Goal: Information Seeking & Learning: Learn about a topic

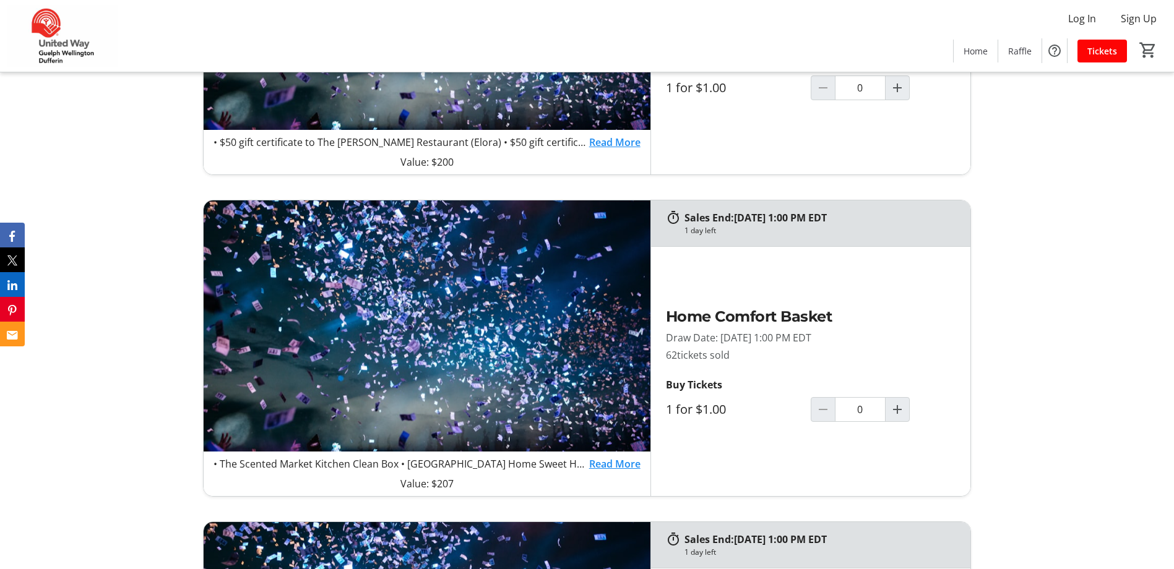
scroll to position [990, 0]
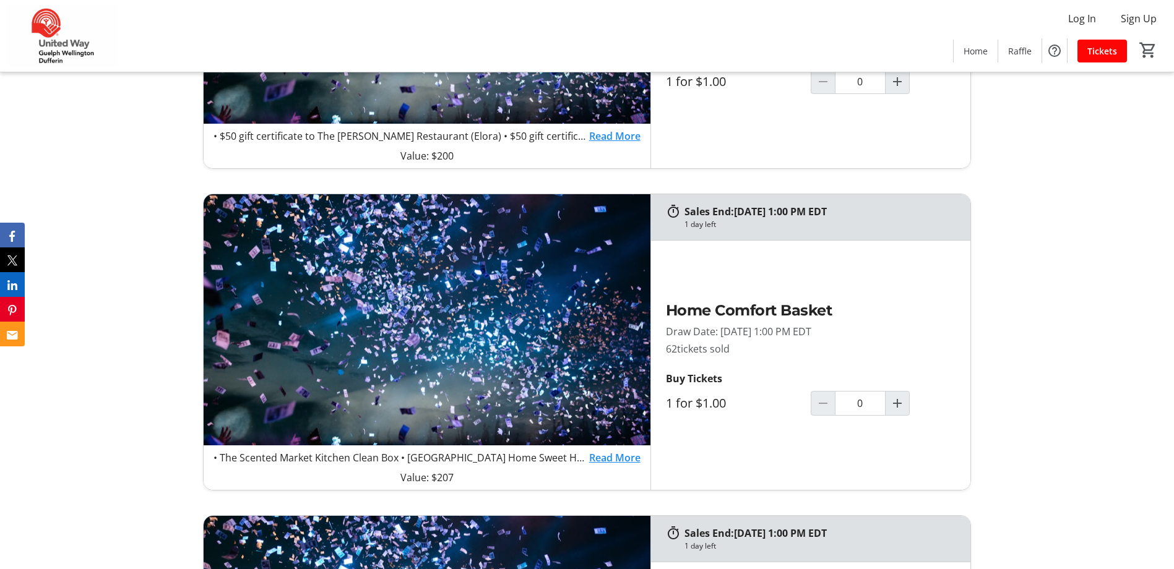
click at [622, 461] on link "Read More" at bounding box center [614, 458] width 51 height 15
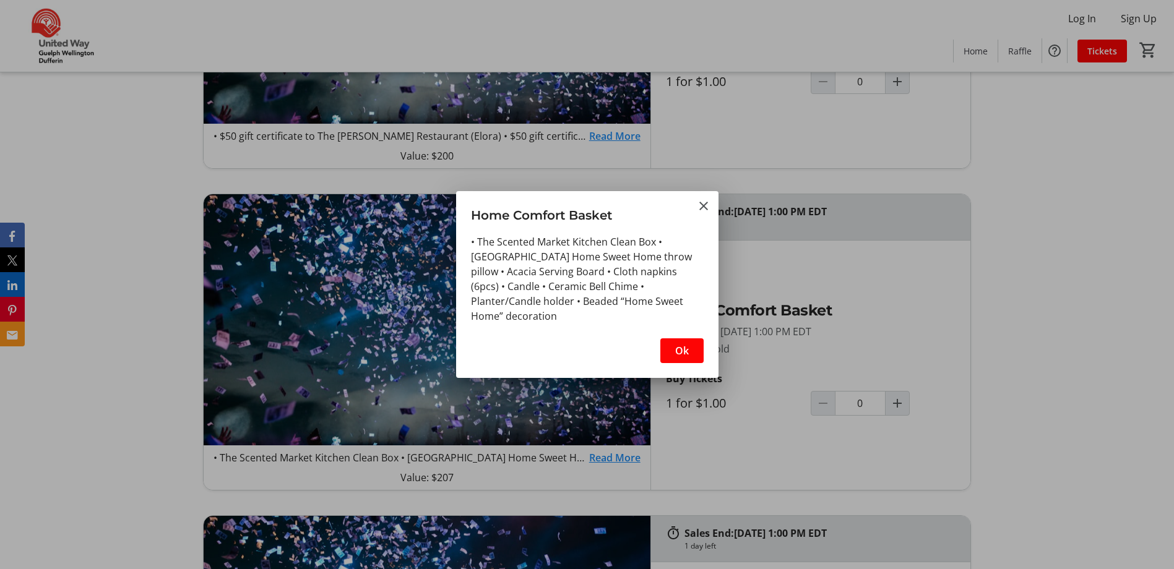
scroll to position [0, 0]
drag, startPoint x: 607, startPoint y: 269, endPoint x: 508, endPoint y: 270, distance: 98.4
click at [508, 270] on div "• The Scented Market Kitchen Clean Box • [GEOGRAPHIC_DATA] Home Sweet Home thro…" at bounding box center [587, 279] width 233 height 89
copy div "Acacia Serving Board"
click at [563, 321] on div "• The Scented Market Kitchen Clean Box • [GEOGRAPHIC_DATA] Home Sweet Home thro…" at bounding box center [587, 279] width 233 height 89
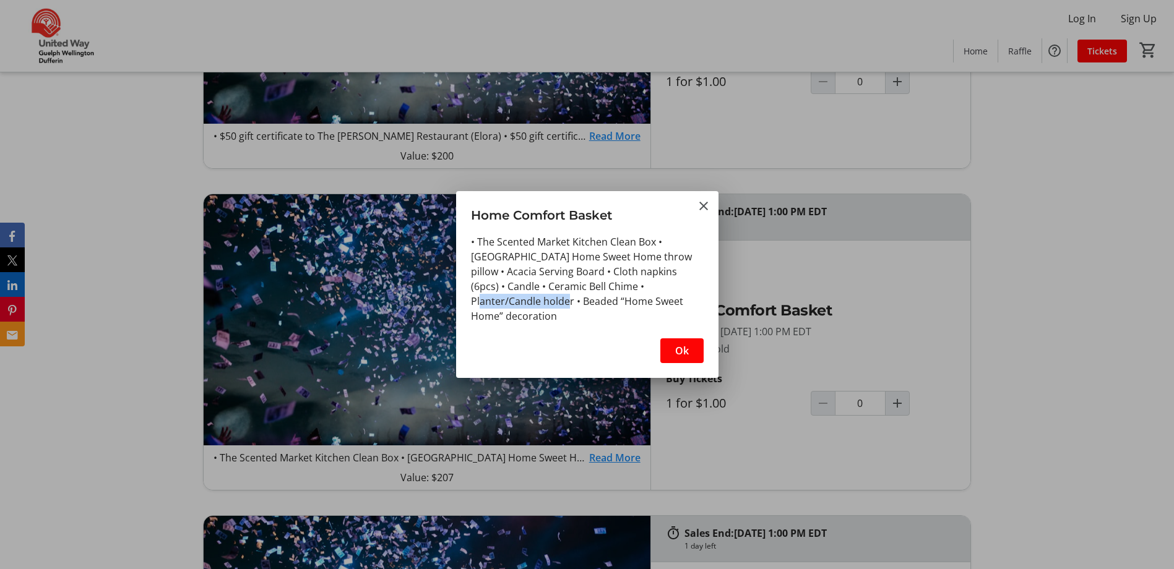
drag, startPoint x: 566, startPoint y: 306, endPoint x: 478, endPoint y: 304, distance: 87.9
click at [478, 304] on div "• The Scented Market Kitchen Clean Box • [GEOGRAPHIC_DATA] Home Sweet Home thro…" at bounding box center [587, 279] width 233 height 89
drag, startPoint x: 478, startPoint y: 304, endPoint x: 532, endPoint y: 309, distance: 54.0
click at [532, 309] on div "• The Scented Market Kitchen Clean Box • [GEOGRAPHIC_DATA] Home Sweet Home thro…" at bounding box center [587, 279] width 233 height 89
drag, startPoint x: 657, startPoint y: 242, endPoint x: 479, endPoint y: 246, distance: 177.7
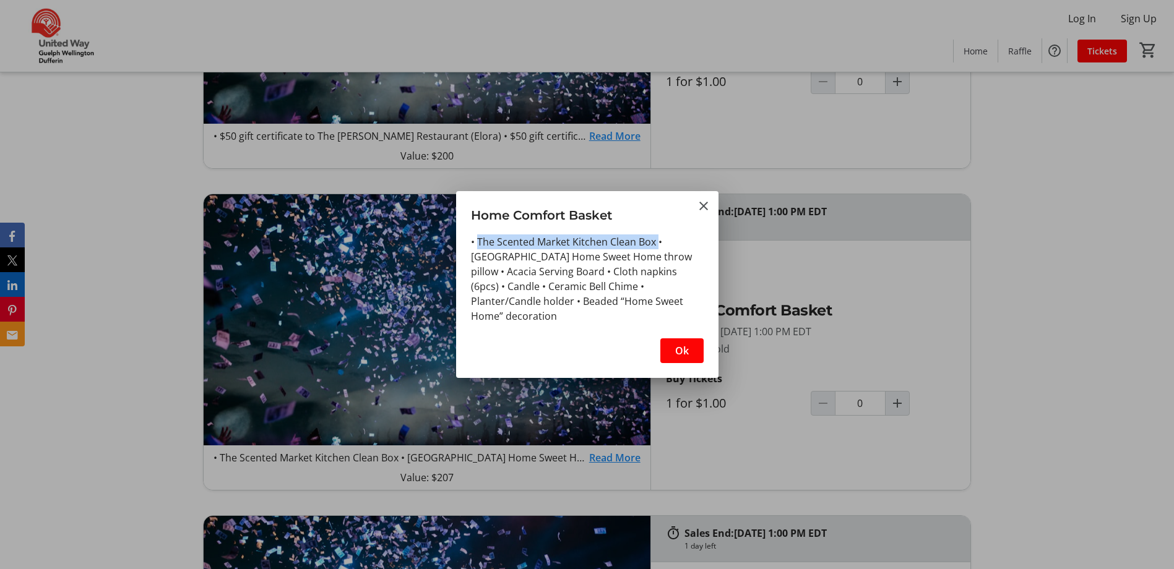
click at [479, 246] on div "• The Scented Market Kitchen Clean Box • [GEOGRAPHIC_DATA] Home Sweet Home thro…" at bounding box center [587, 279] width 233 height 89
copy div "The Scented Market Kitchen Clean Box"
click at [554, 275] on div "• The Scented Market Kitchen Clean Box • [GEOGRAPHIC_DATA] Home Sweet Home thro…" at bounding box center [587, 279] width 233 height 89
drag, startPoint x: 498, startPoint y: 269, endPoint x: 469, endPoint y: 256, distance: 32.4
click at [469, 256] on div "• The Scented Market Kitchen Clean Box • [GEOGRAPHIC_DATA] Home Sweet Home thro…" at bounding box center [587, 283] width 262 height 97
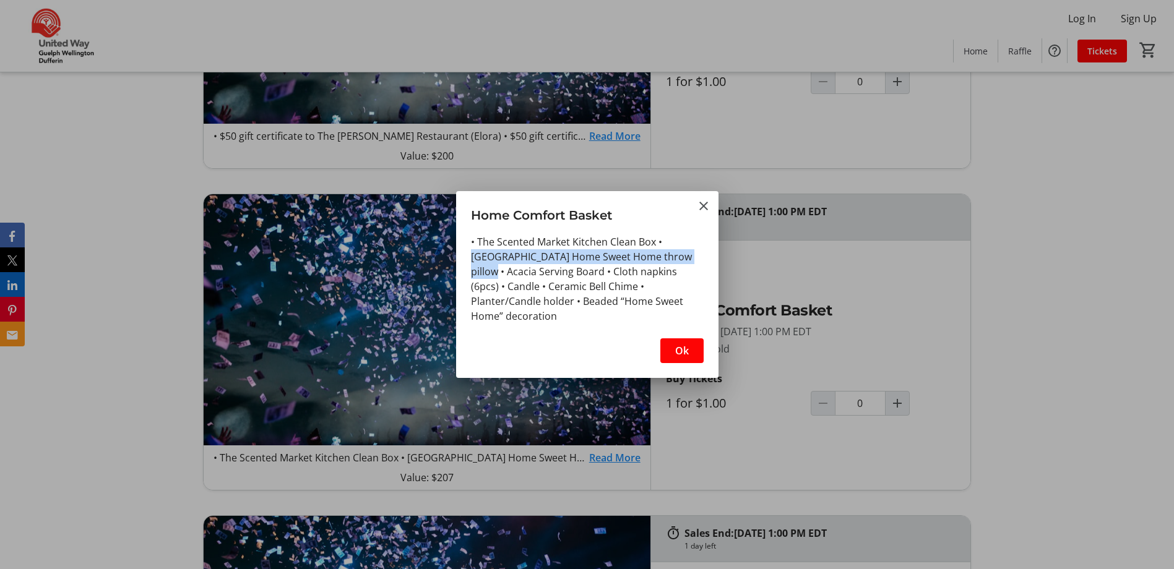
copy div "Wellington County Home Sweet Home throw pillow"
click at [592, 319] on div "• The Scented Market Kitchen Clean Box • [GEOGRAPHIC_DATA] Home Sweet Home thro…" at bounding box center [587, 279] width 233 height 89
click at [681, 348] on span "Ok" at bounding box center [682, 350] width 14 height 15
